Goal: Transaction & Acquisition: Subscribe to service/newsletter

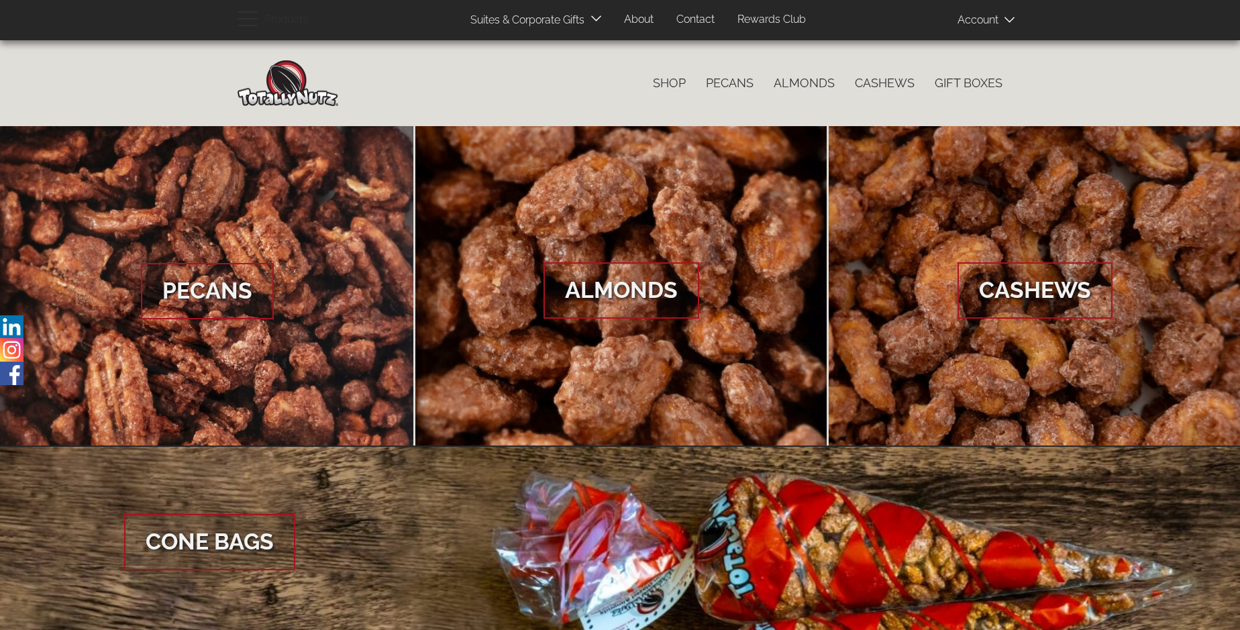
scroll to position [2005, 0]
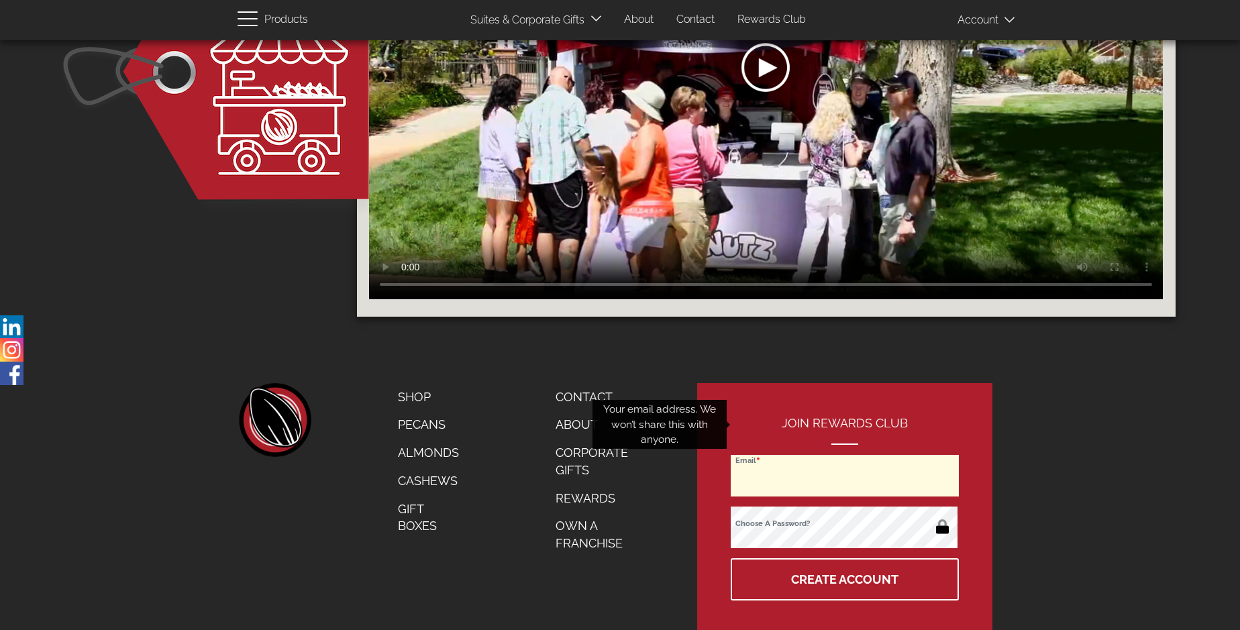
click at [845, 455] on input "Email" at bounding box center [845, 476] width 228 height 42
type input "[EMAIL_ADDRESS][DOMAIN_NAME]"
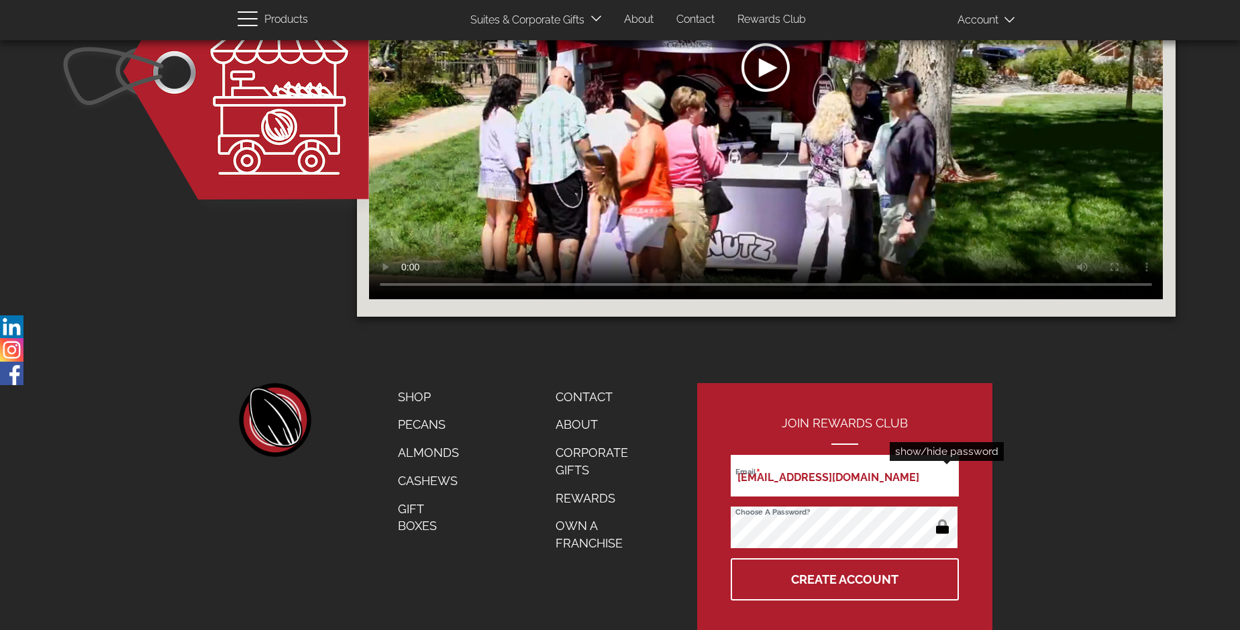
click at [942, 517] on button "button" at bounding box center [942, 527] width 26 height 21
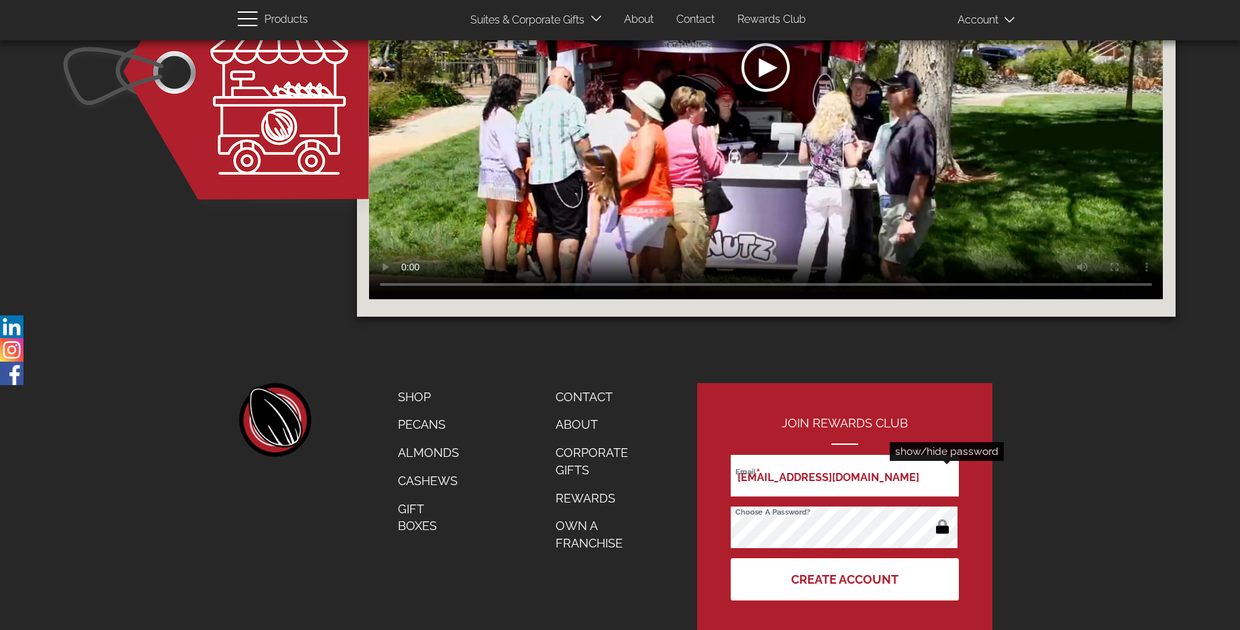
click at [845, 558] on button "Create Account" at bounding box center [845, 579] width 228 height 42
